Goal: Check status: Check status

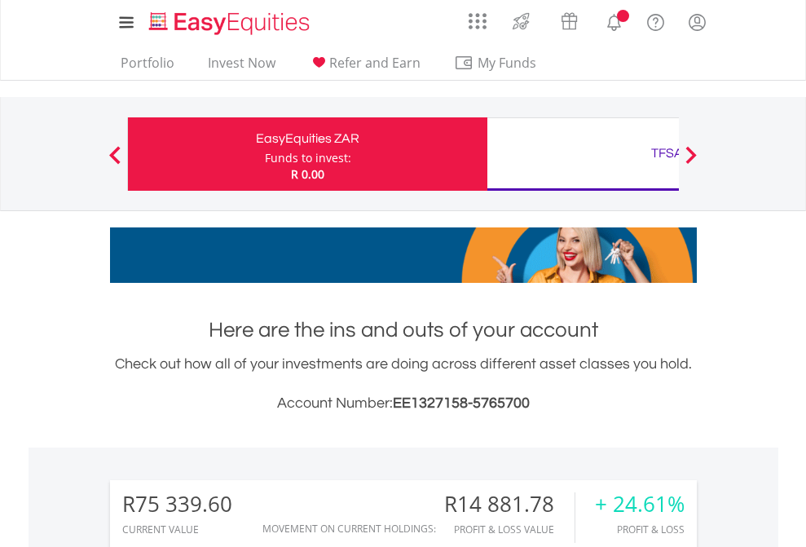
scroll to position [156, 256]
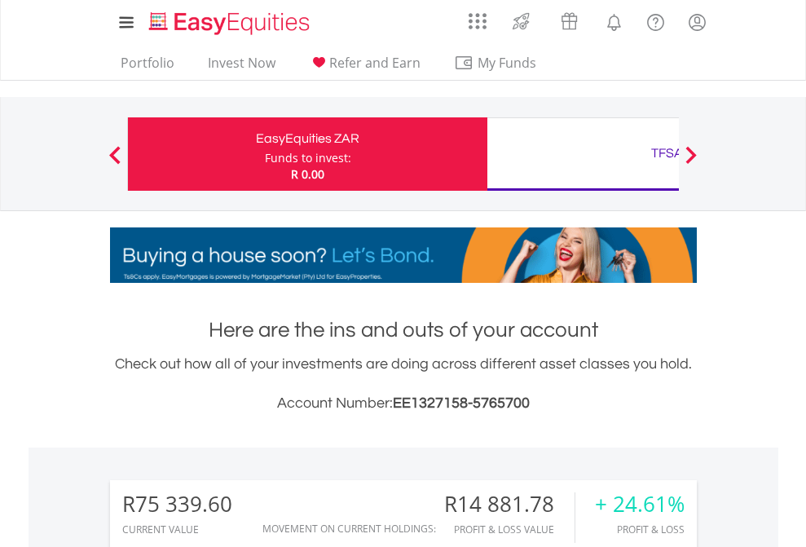
click at [265, 154] on div "Funds to invest:" at bounding box center [308, 158] width 86 height 16
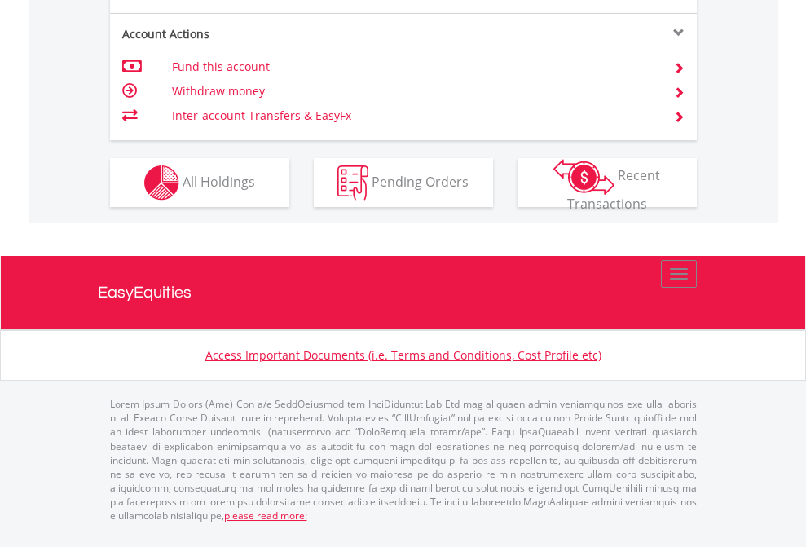
scroll to position [1561, 0]
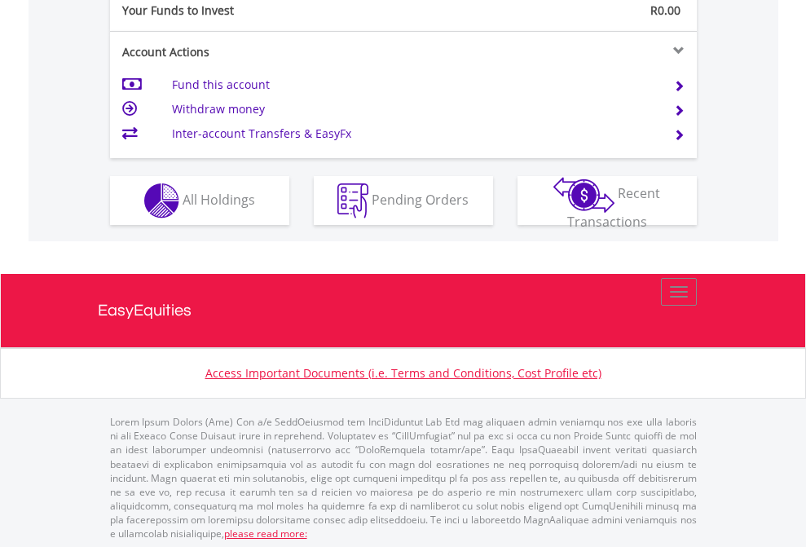
scroll to position [1627, 0]
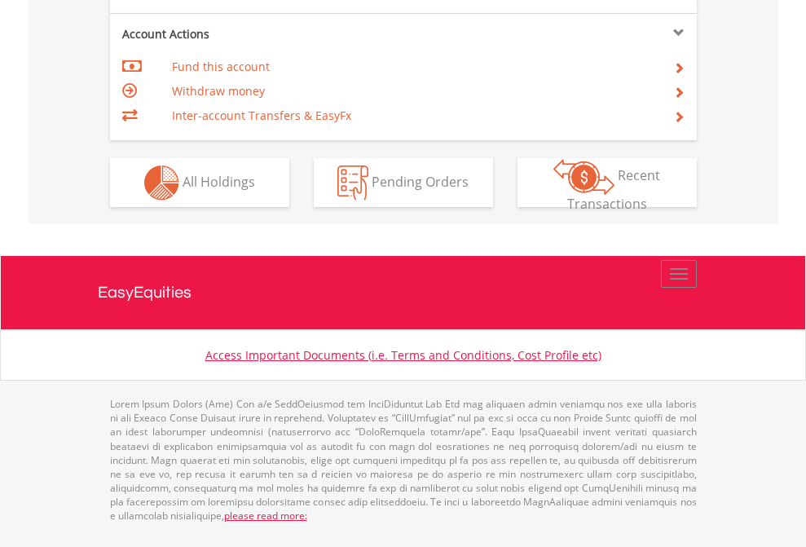
scroll to position [1529, 0]
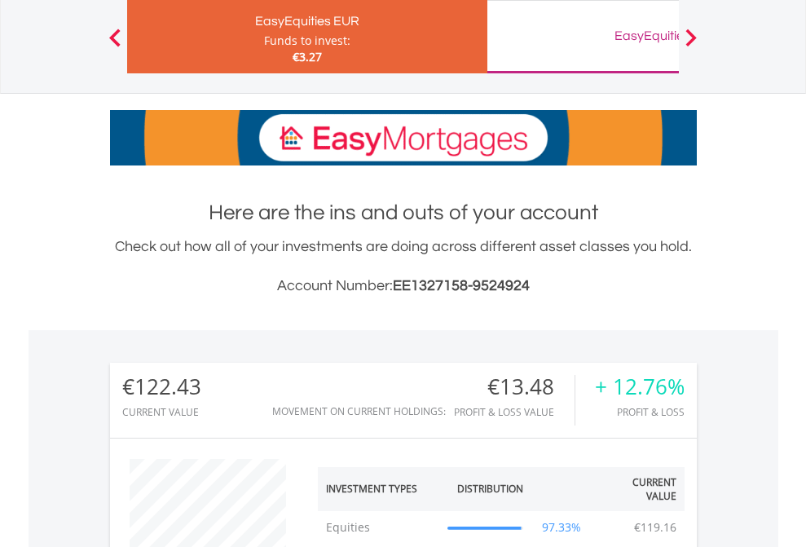
click at [582, 37] on div "EasyEquities GBP" at bounding box center [667, 35] width 340 height 23
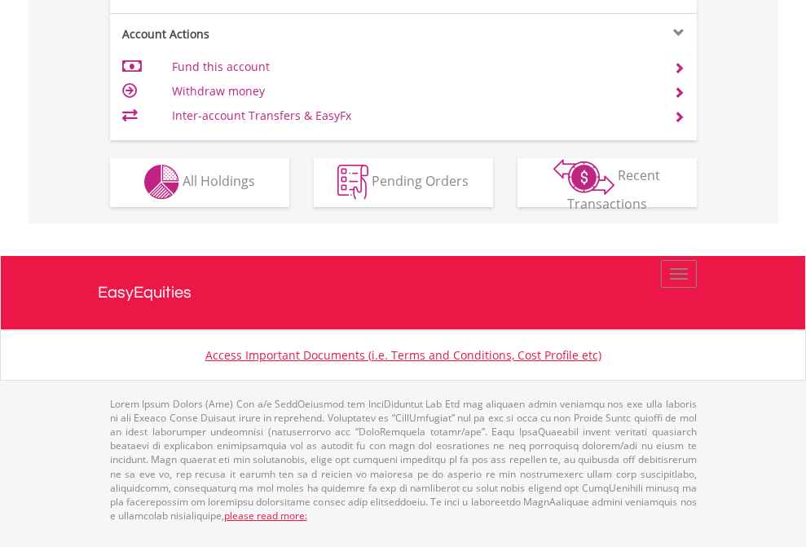
scroll to position [1389, 0]
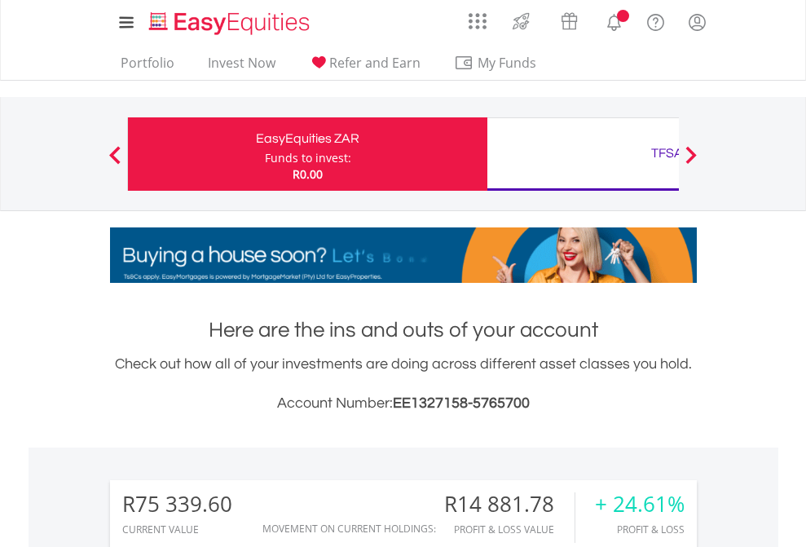
scroll to position [156, 256]
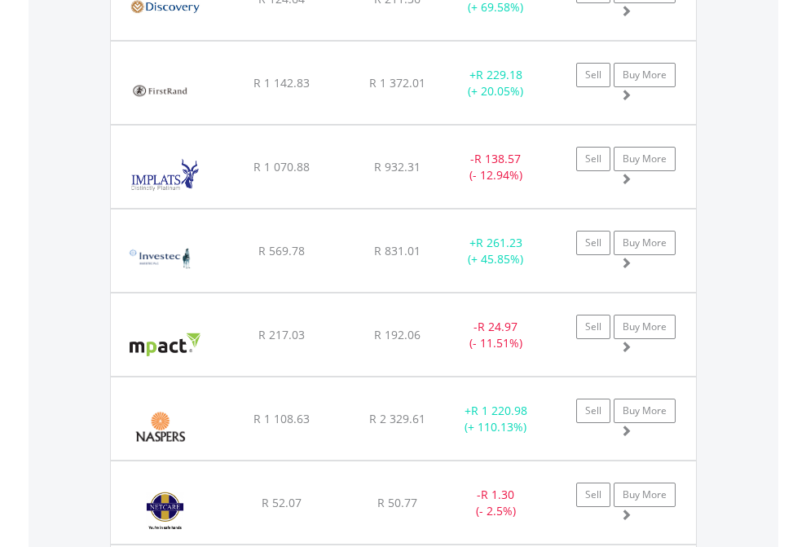
scroll to position [117, 0]
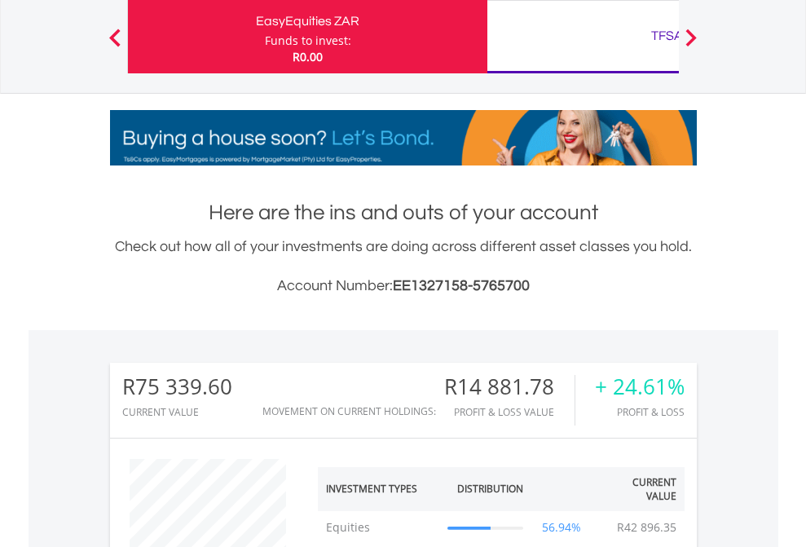
click at [582, 37] on div "TFSA" at bounding box center [667, 35] width 340 height 23
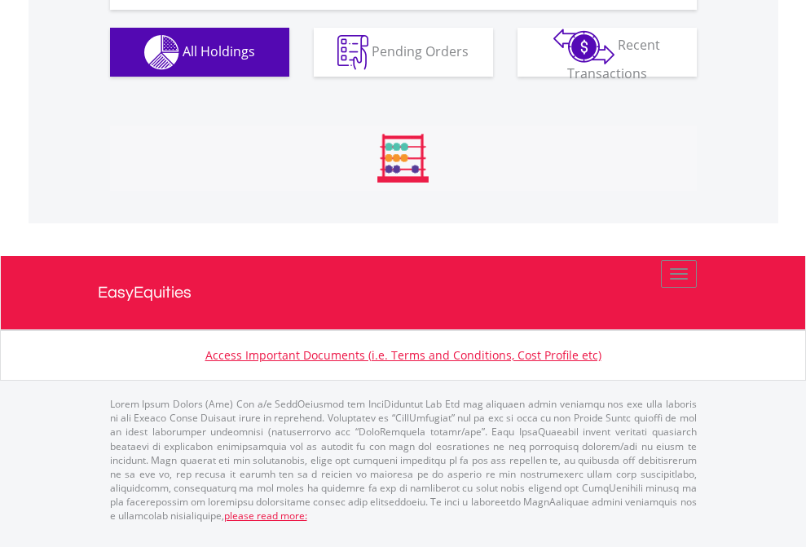
scroll to position [1909, 0]
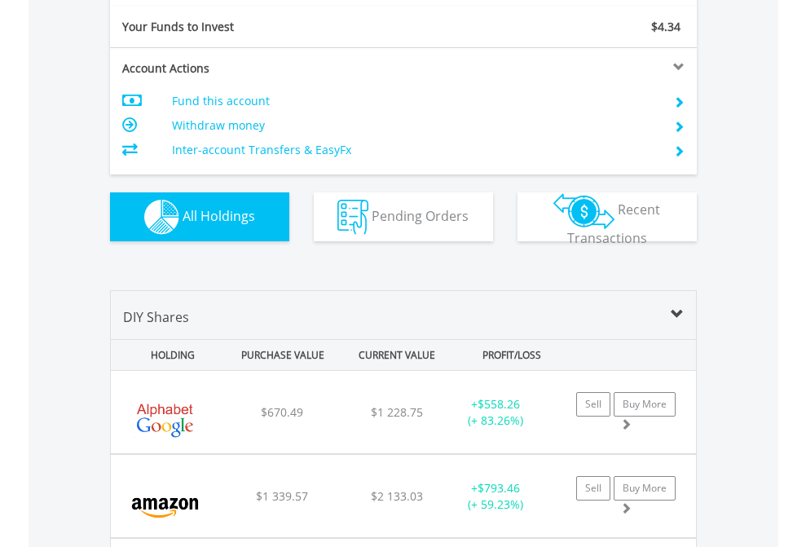
scroll to position [1811, 0]
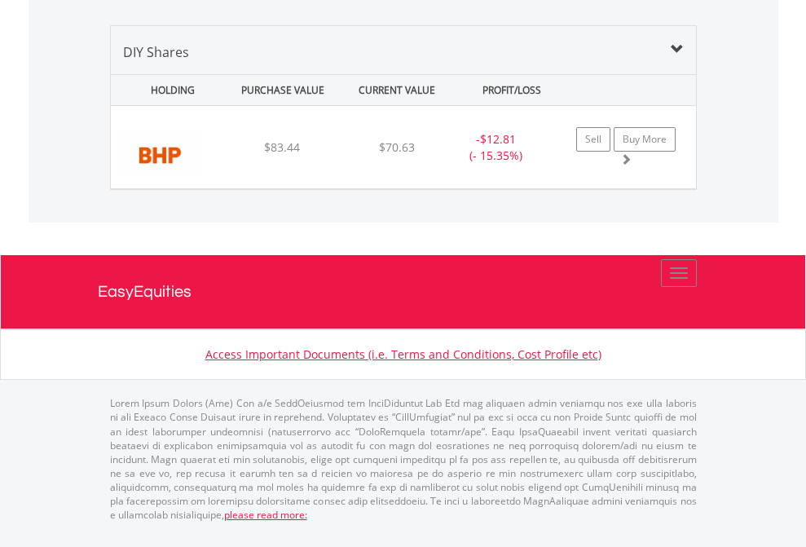
scroll to position [156, 256]
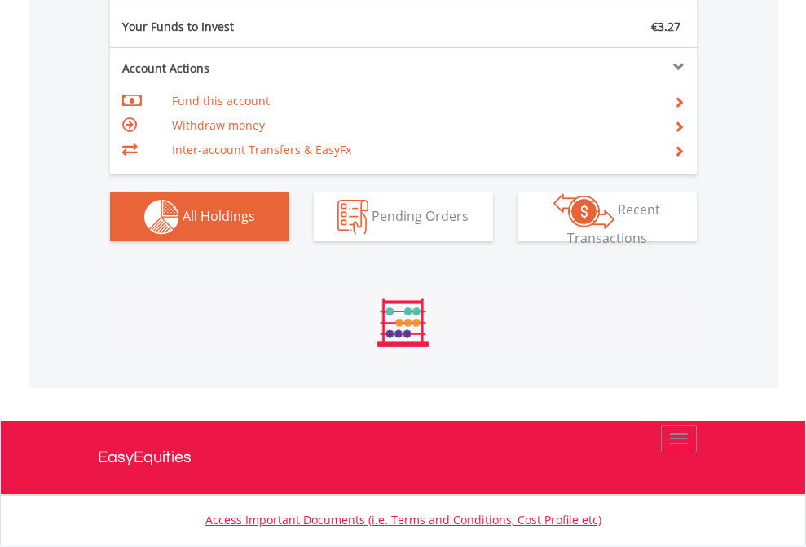
scroll to position [156, 256]
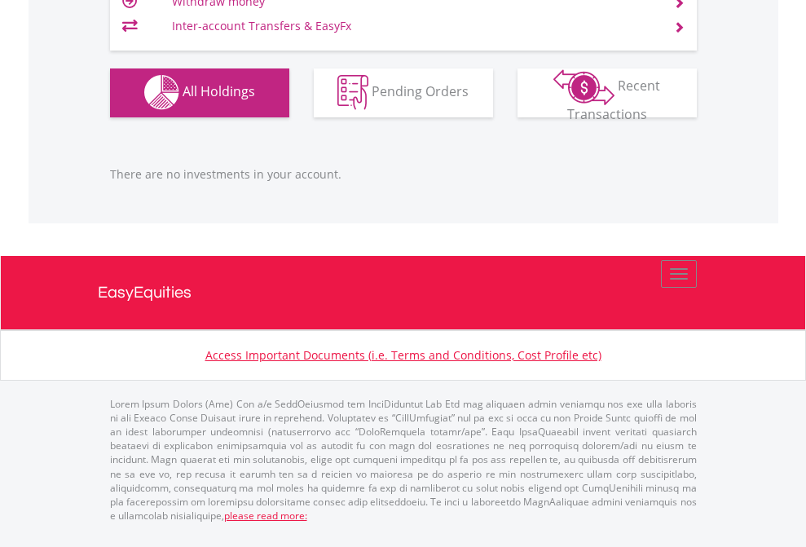
scroll to position [156, 256]
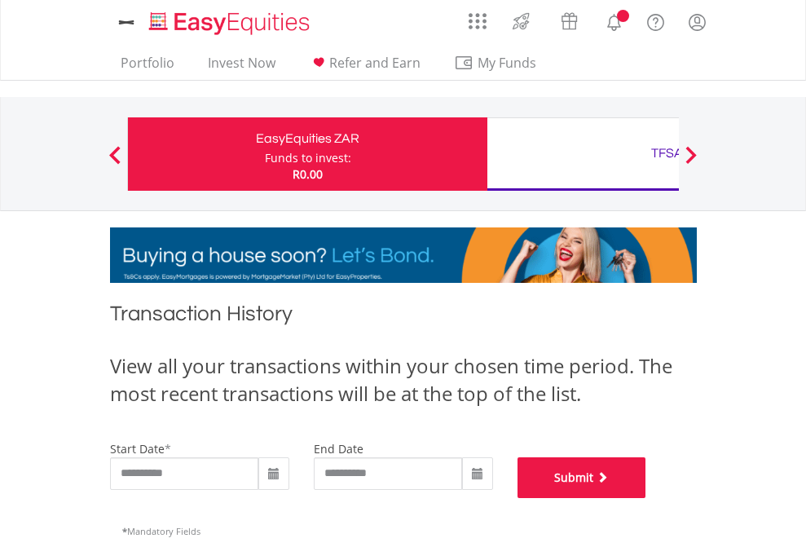
click at [646, 498] on button "Submit" at bounding box center [581, 477] width 129 height 41
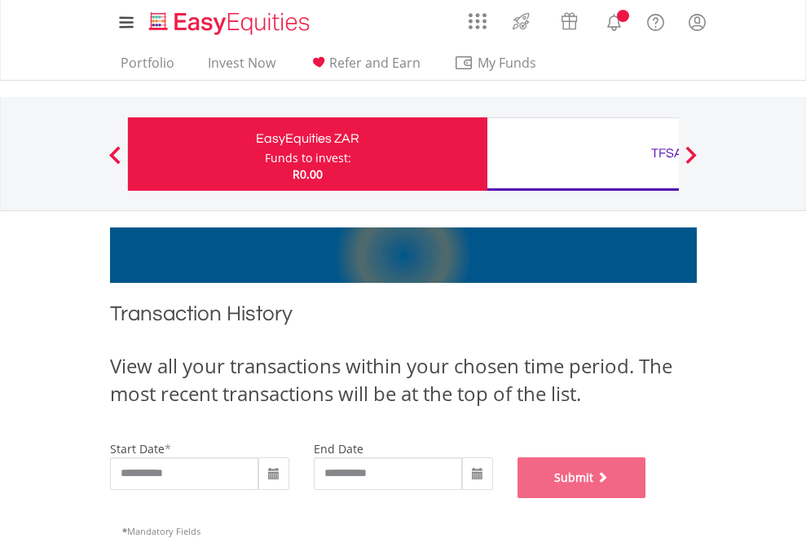
scroll to position [661, 0]
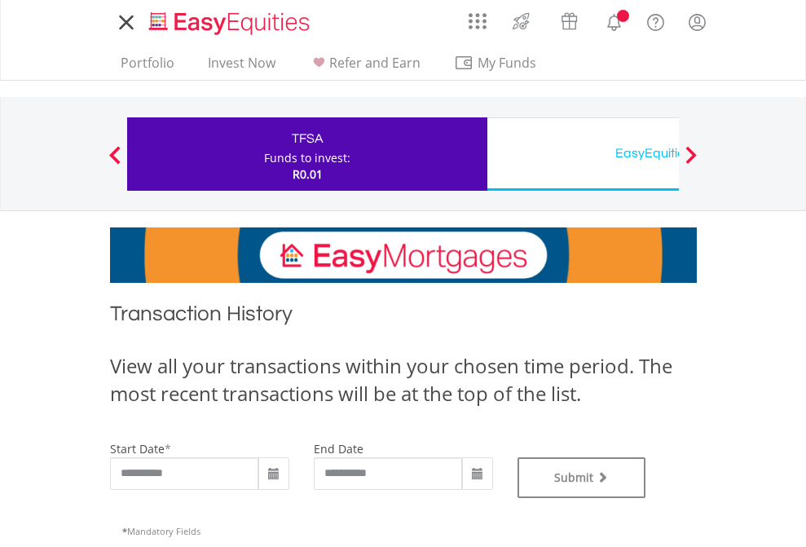
type input "**********"
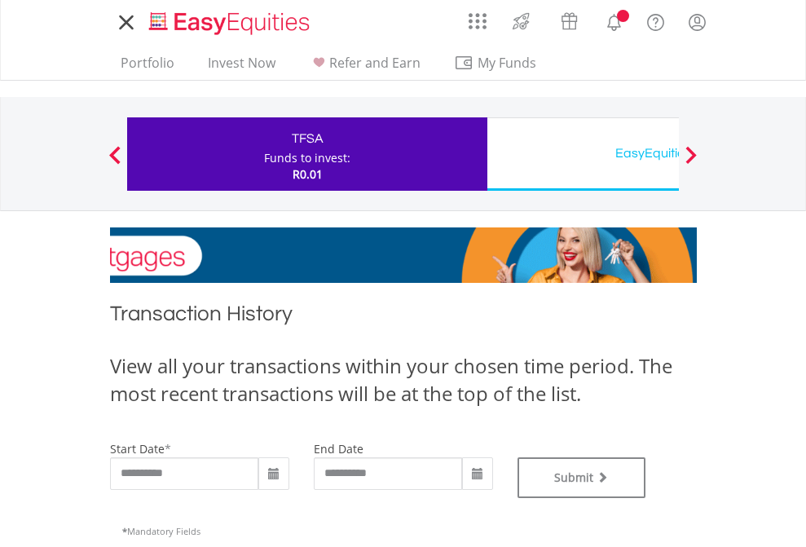
type input "**********"
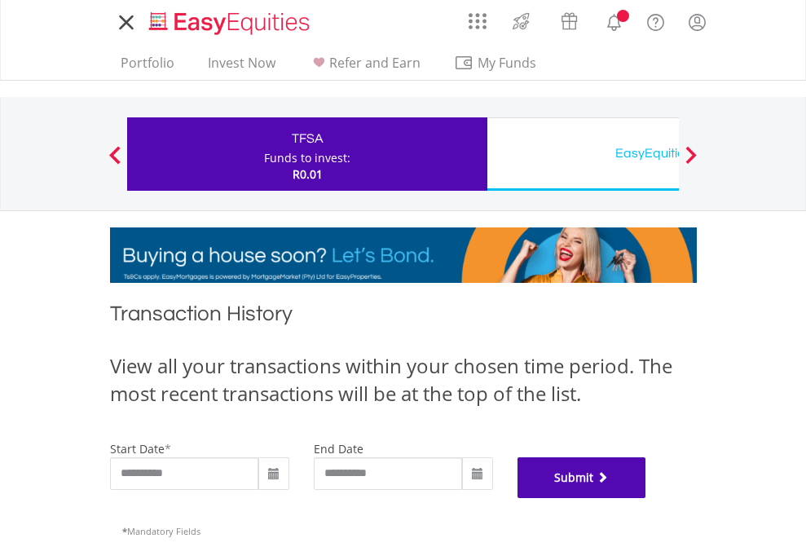
click at [646, 498] on button "Submit" at bounding box center [581, 477] width 129 height 41
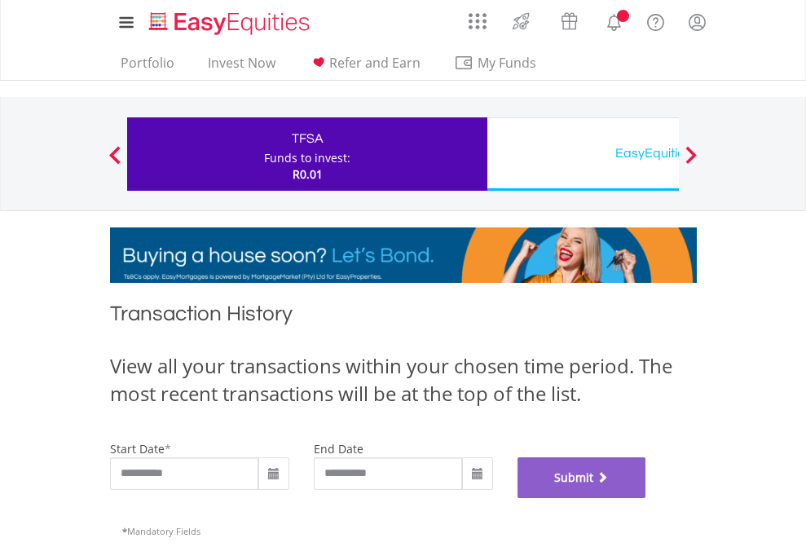
scroll to position [661, 0]
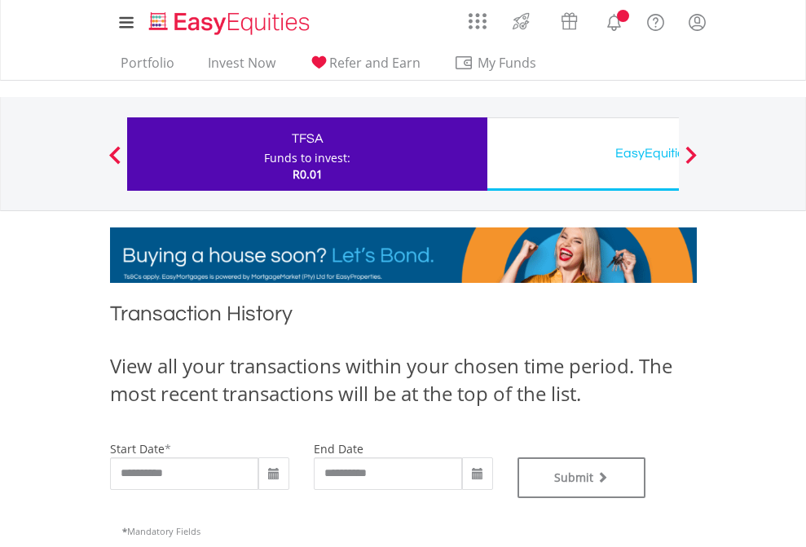
click at [582, 154] on div "EasyEquities USD" at bounding box center [667, 153] width 340 height 23
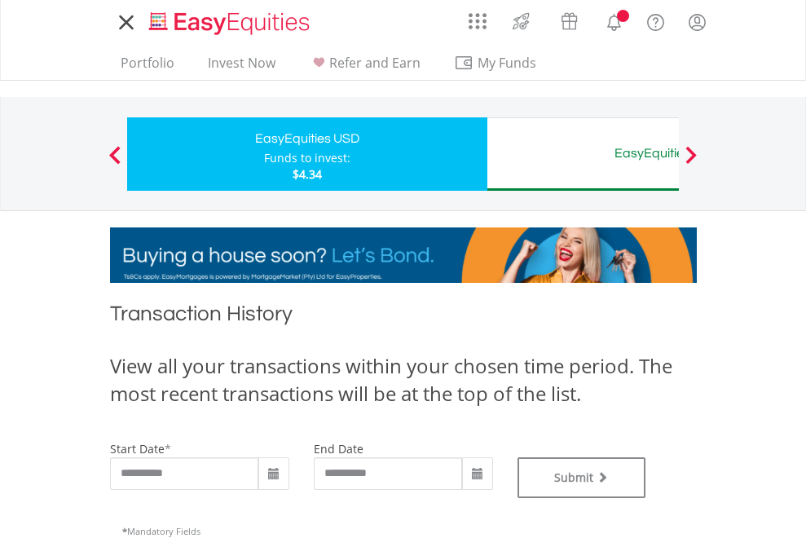
type input "**********"
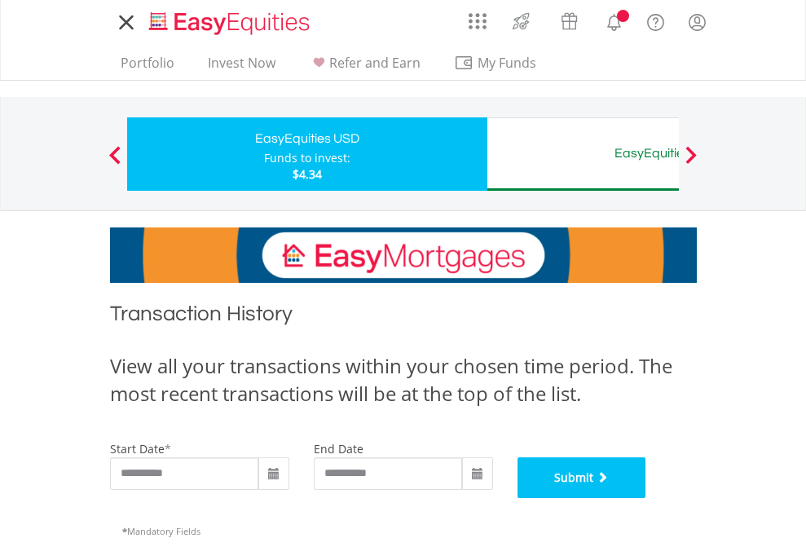
click at [646, 498] on button "Submit" at bounding box center [581, 477] width 129 height 41
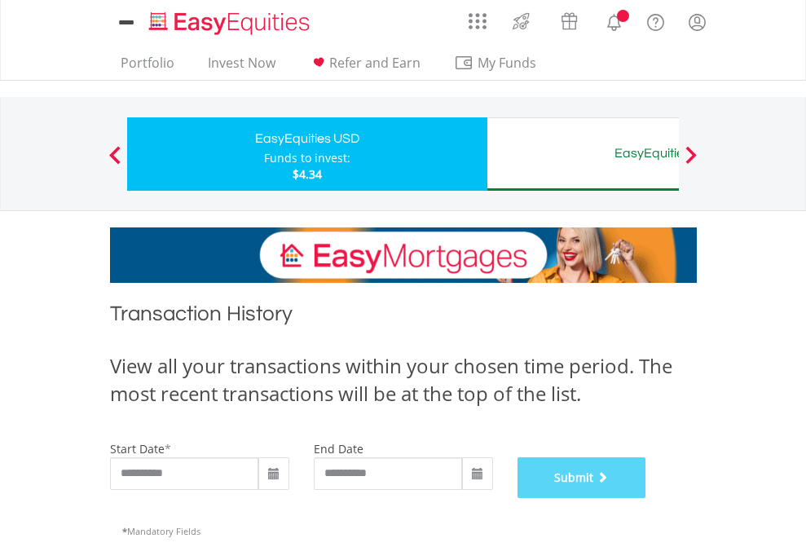
scroll to position [661, 0]
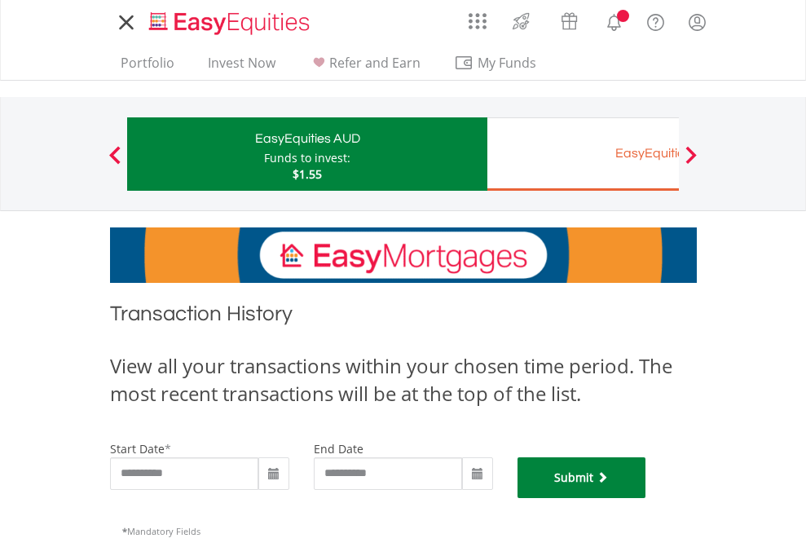
click at [646, 498] on button "Submit" at bounding box center [581, 477] width 129 height 41
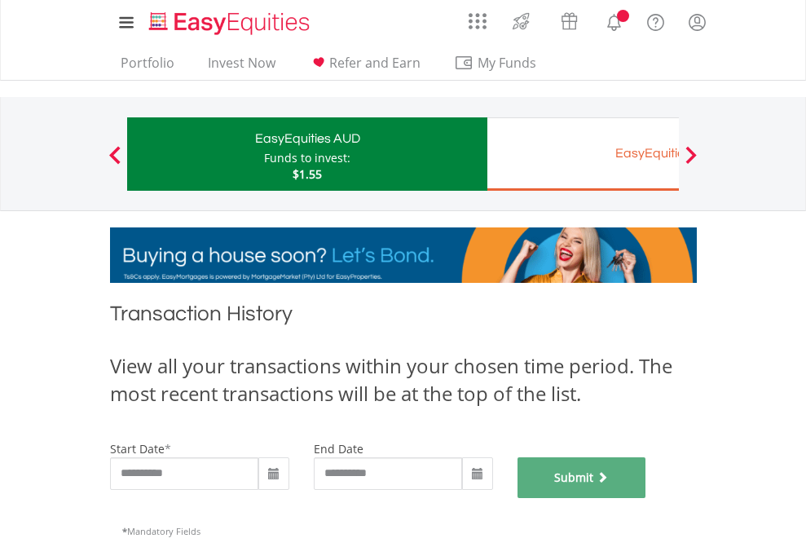
scroll to position [661, 0]
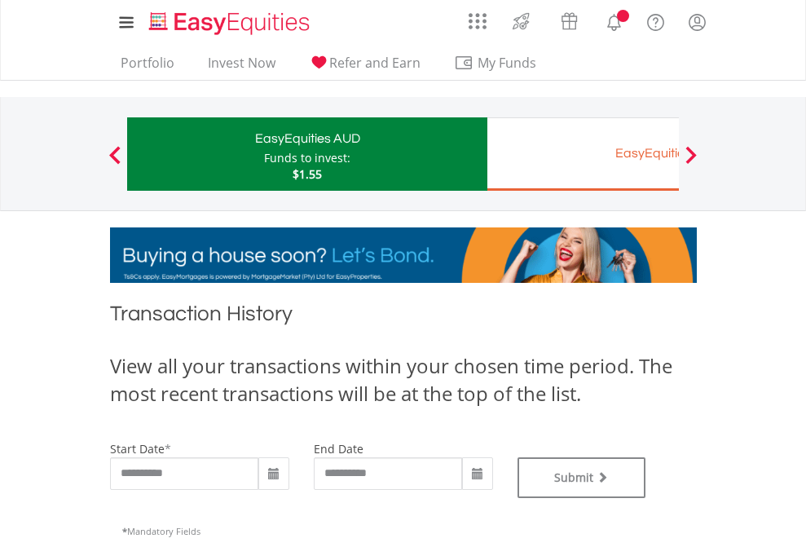
click at [582, 154] on div "EasyEquities EUR" at bounding box center [667, 153] width 340 height 23
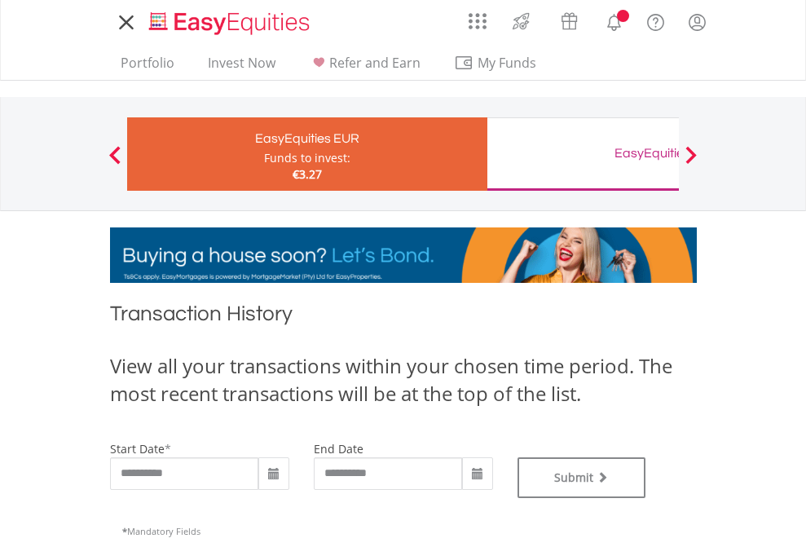
type input "**********"
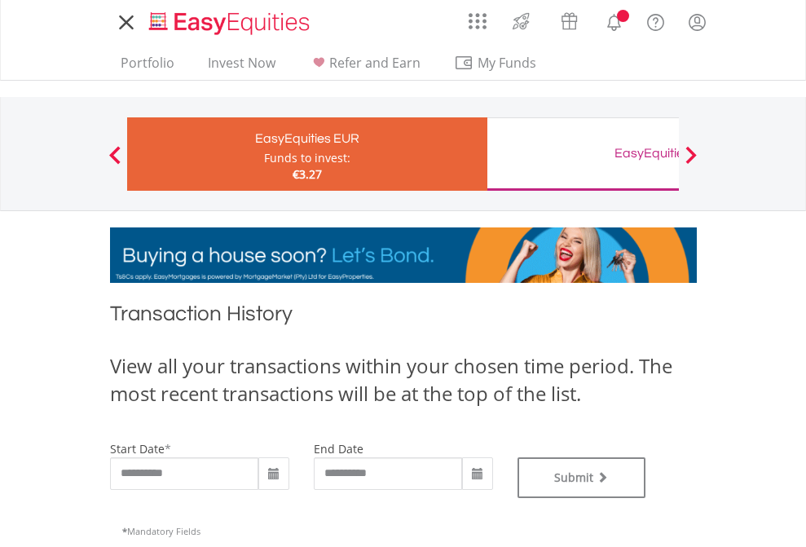
type input "**********"
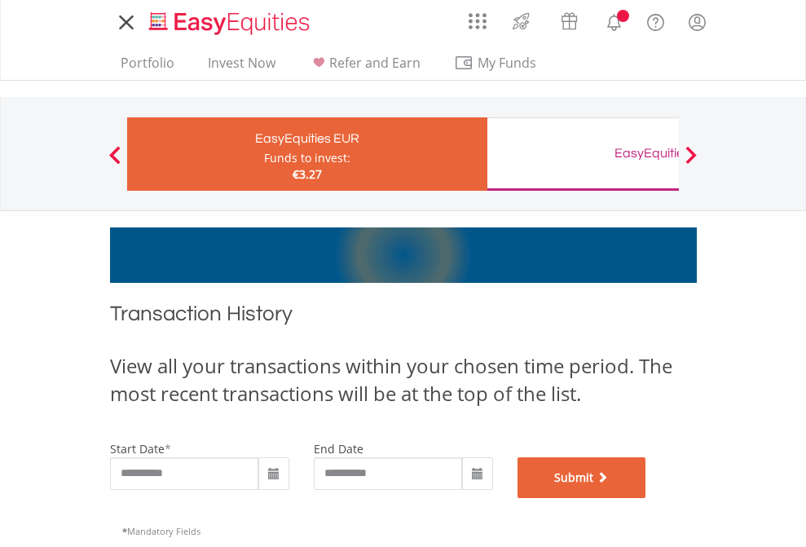
click at [646, 498] on button "Submit" at bounding box center [581, 477] width 129 height 41
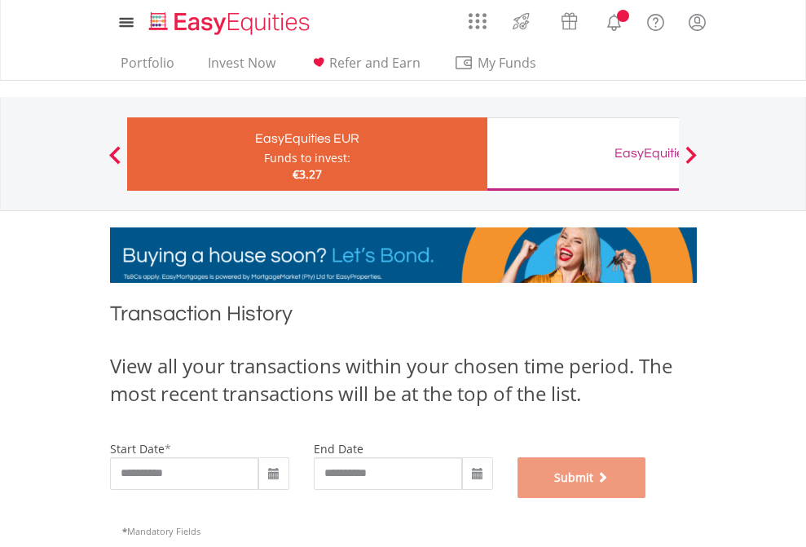
scroll to position [661, 0]
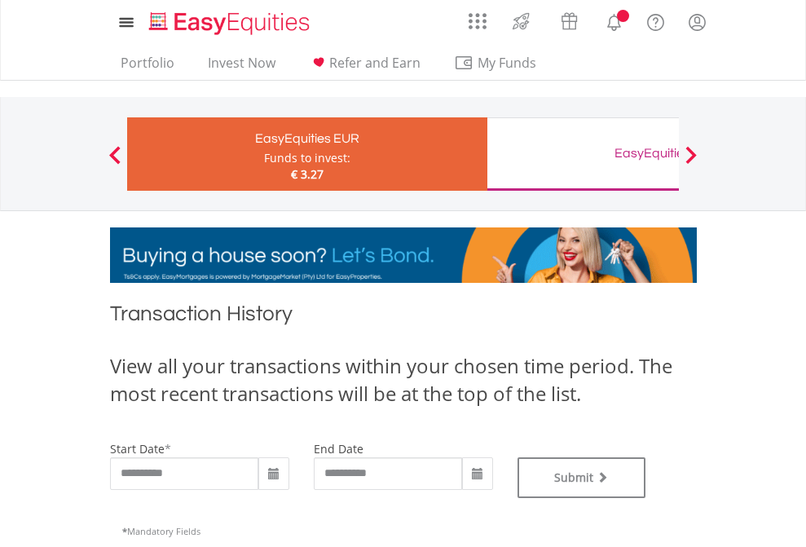
click at [582, 154] on div "EasyEquities GBP" at bounding box center [667, 153] width 340 height 23
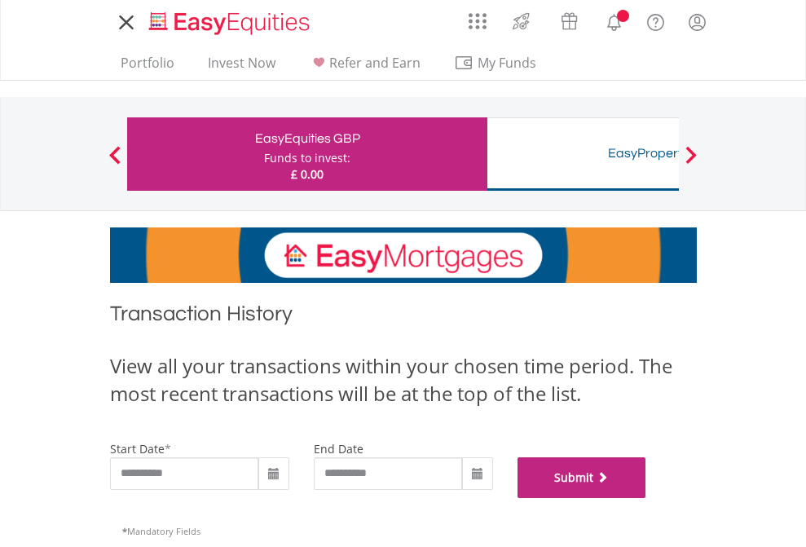
click at [646, 498] on button "Submit" at bounding box center [581, 477] width 129 height 41
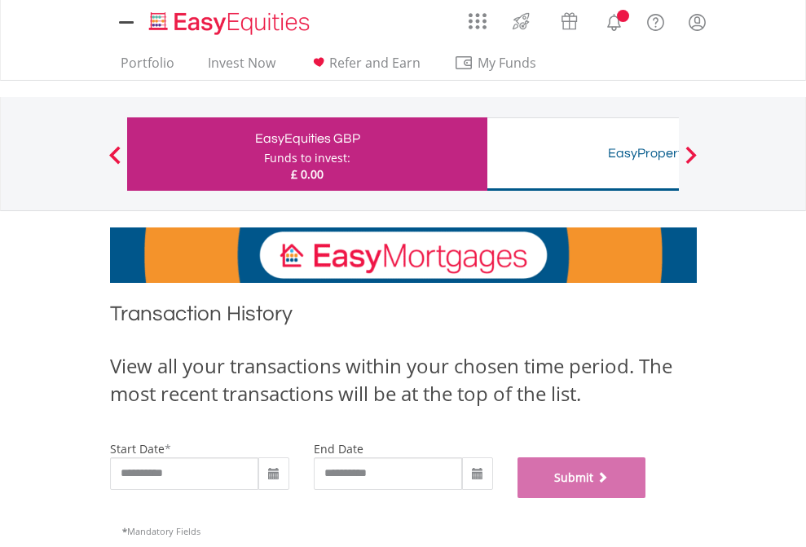
scroll to position [661, 0]
